Goal: Task Accomplishment & Management: Manage account settings

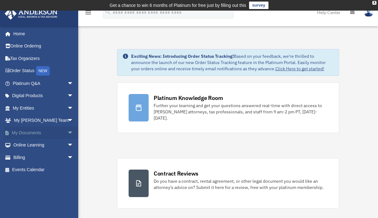
click at [67, 132] on span "arrow_drop_down" at bounding box center [73, 133] width 13 height 13
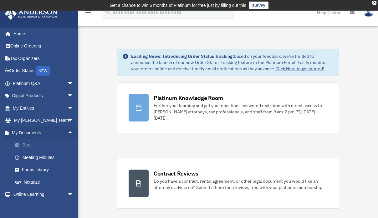
click at [27, 144] on link "Box" at bounding box center [46, 145] width 74 height 13
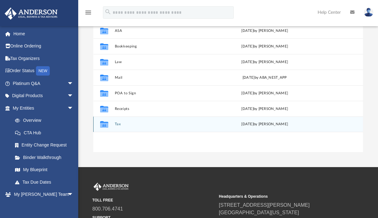
scroll to position [94, 0]
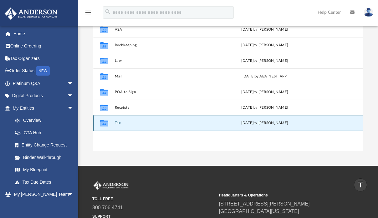
click at [116, 123] on button "Tax" at bounding box center [163, 123] width 98 height 4
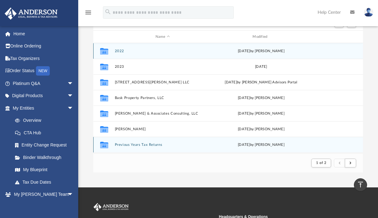
scroll to position [70, 0]
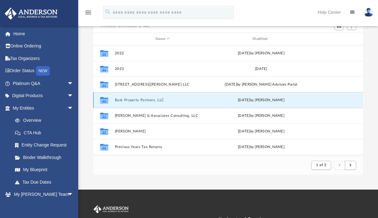
click at [141, 99] on button "Bask Property Partners, LLC" at bounding box center [162, 100] width 96 height 4
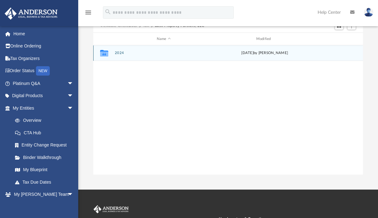
scroll to position [137, 265]
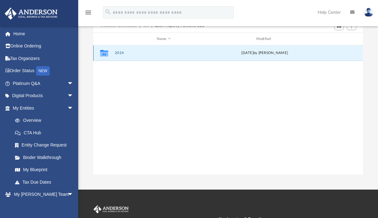
click at [119, 53] on button "2024" at bounding box center [163, 53] width 98 height 4
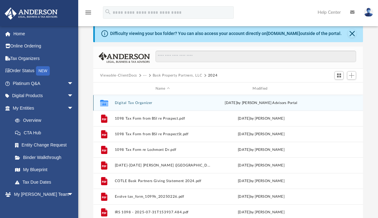
scroll to position [0, 0]
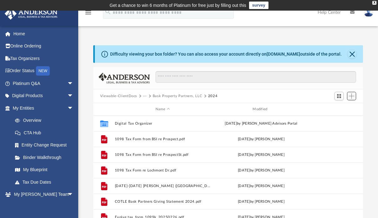
click at [352, 93] on span "Add" at bounding box center [351, 95] width 5 height 5
click at [339, 109] on li "Upload" at bounding box center [342, 108] width 20 height 7
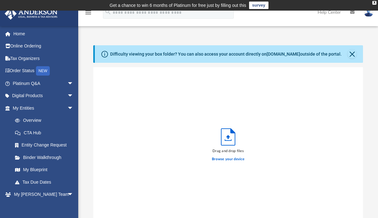
scroll to position [154, 265]
click at [231, 160] on label "Browse your device" at bounding box center [228, 160] width 33 height 6
click at [0, 0] on input "Browse your device" at bounding box center [0, 0] width 0 height 0
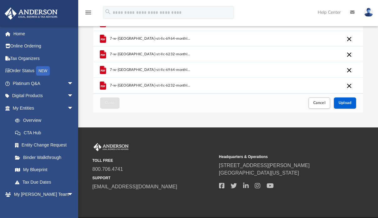
scroll to position [154, 0]
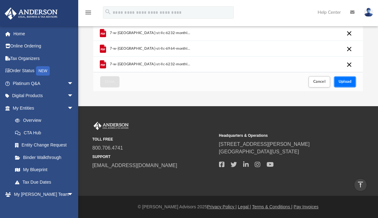
click at [341, 83] on span "Upload" at bounding box center [344, 82] width 13 height 4
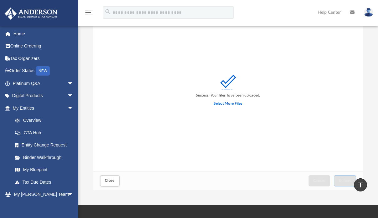
scroll to position [0, 0]
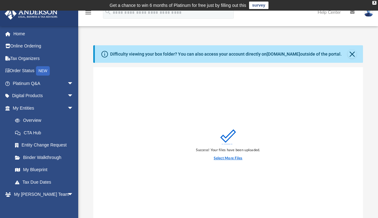
click at [231, 158] on label "Select More Files" at bounding box center [228, 159] width 28 height 6
click at [0, 0] on input "Select More Files" at bounding box center [0, 0] width 0 height 0
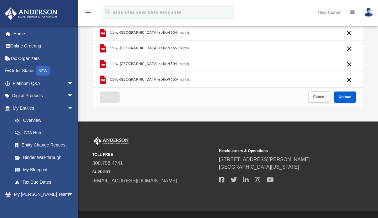
scroll to position [154, 0]
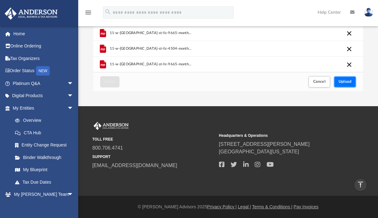
click at [348, 83] on span "Upload" at bounding box center [344, 82] width 13 height 4
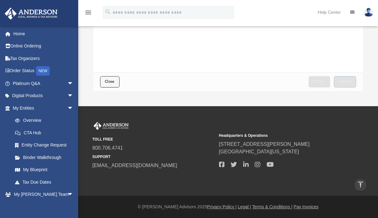
click at [116, 83] on button "Close" at bounding box center [109, 81] width 19 height 11
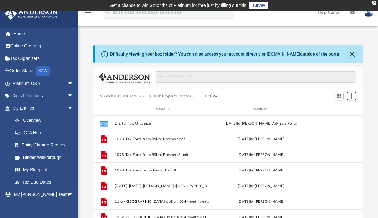
scroll to position [5, 5]
click at [354, 95] on button "Add" at bounding box center [351, 96] width 9 height 9
click at [339, 109] on li "Upload" at bounding box center [342, 108] width 20 height 7
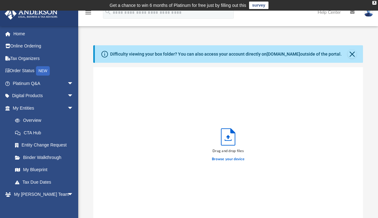
scroll to position [154, 265]
click at [232, 158] on label "Browse your device" at bounding box center [228, 160] width 33 height 6
click at [0, 0] on input "Browse your device" at bounding box center [0, 0] width 0 height 0
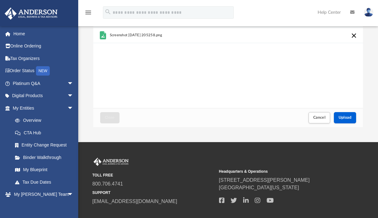
scroll to position [129, 0]
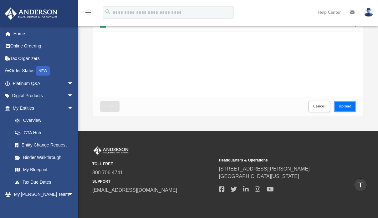
click at [340, 107] on span "Upload" at bounding box center [344, 106] width 13 height 4
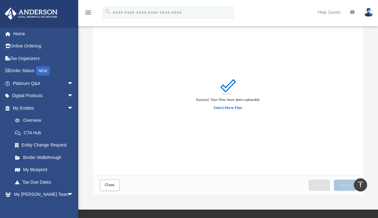
scroll to position [49, 0]
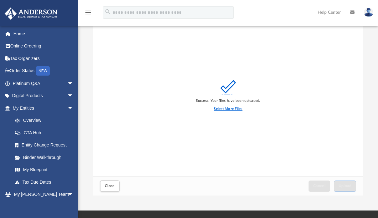
click at [222, 109] on label "Select More Files" at bounding box center [228, 109] width 28 height 6
click at [0, 0] on input "Select More Files" at bounding box center [0, 0] width 0 height 0
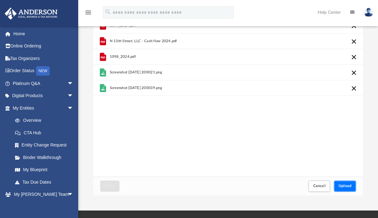
click at [348, 184] on span "Upload" at bounding box center [344, 186] width 13 height 4
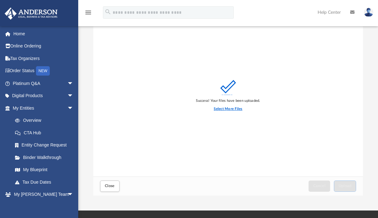
click at [234, 109] on label "Select More Files" at bounding box center [228, 109] width 28 height 6
click at [0, 0] on input "Select More Files" at bounding box center [0, 0] width 0 height 0
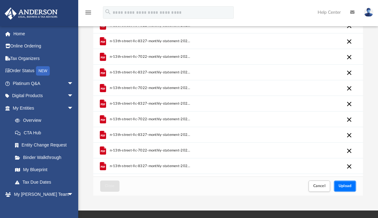
click at [351, 185] on button "Upload" at bounding box center [345, 186] width 23 height 11
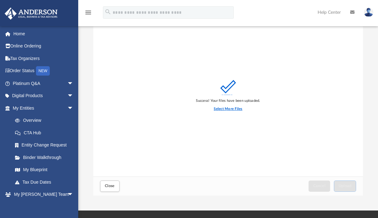
click at [225, 109] on label "Select More Files" at bounding box center [228, 109] width 28 height 6
click at [0, 0] on input "Select More Files" at bounding box center [0, 0] width 0 height 0
click at [115, 184] on button "Close" at bounding box center [109, 186] width 19 height 11
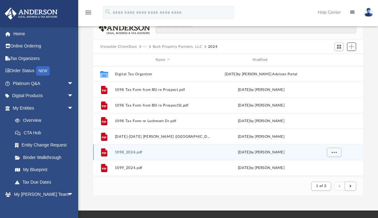
scroll to position [0, 0]
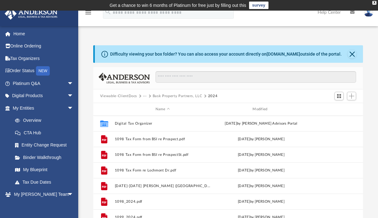
click at [161, 96] on button "Bask Property Partners, LLC" at bounding box center [178, 96] width 50 height 6
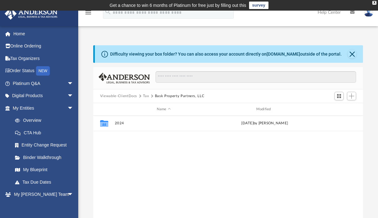
scroll to position [137, 265]
click at [145, 96] on button "Tax" at bounding box center [146, 96] width 6 height 6
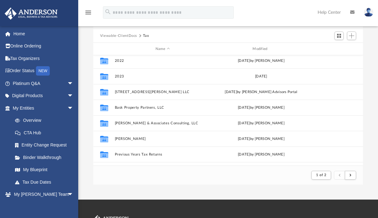
scroll to position [0, 0]
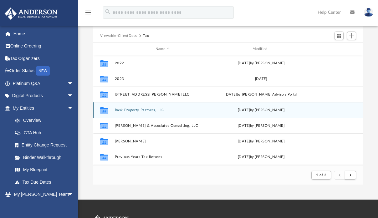
click at [136, 111] on button "Bask Property Partners, LLC" at bounding box center [162, 110] width 96 height 4
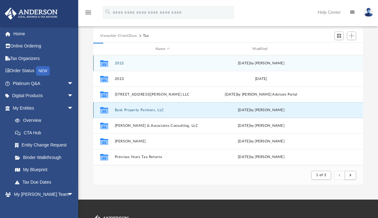
scroll to position [137, 265]
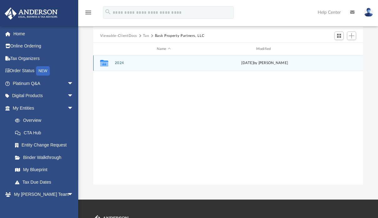
click at [121, 63] on button "2024" at bounding box center [163, 63] width 98 height 4
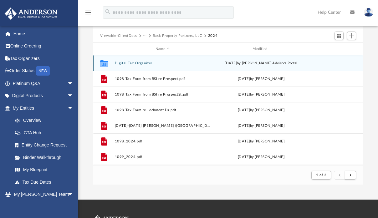
scroll to position [5, 5]
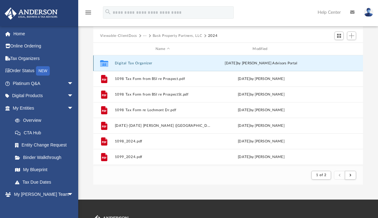
click at [127, 64] on button "Digital Tax Organizer" at bounding box center [162, 63] width 96 height 4
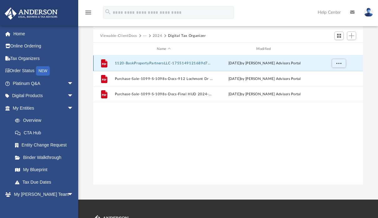
click at [159, 63] on button "1120-BaskPropertyPartnersLLC-1755149121689d7341098a9.pdf" at bounding box center [163, 63] width 98 height 4
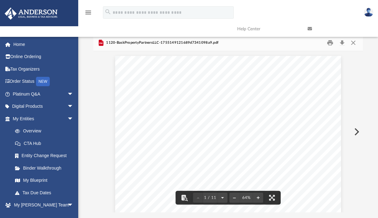
scroll to position [0, 0]
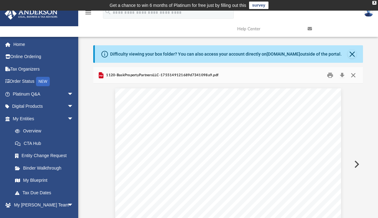
click at [354, 77] on button "Close" at bounding box center [352, 76] width 11 height 10
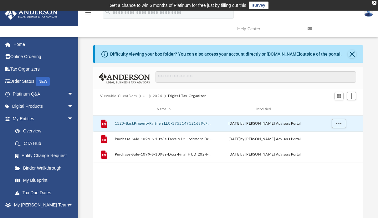
click at [158, 97] on button "2024" at bounding box center [158, 96] width 10 height 6
